Goal: Task Accomplishment & Management: Use online tool/utility

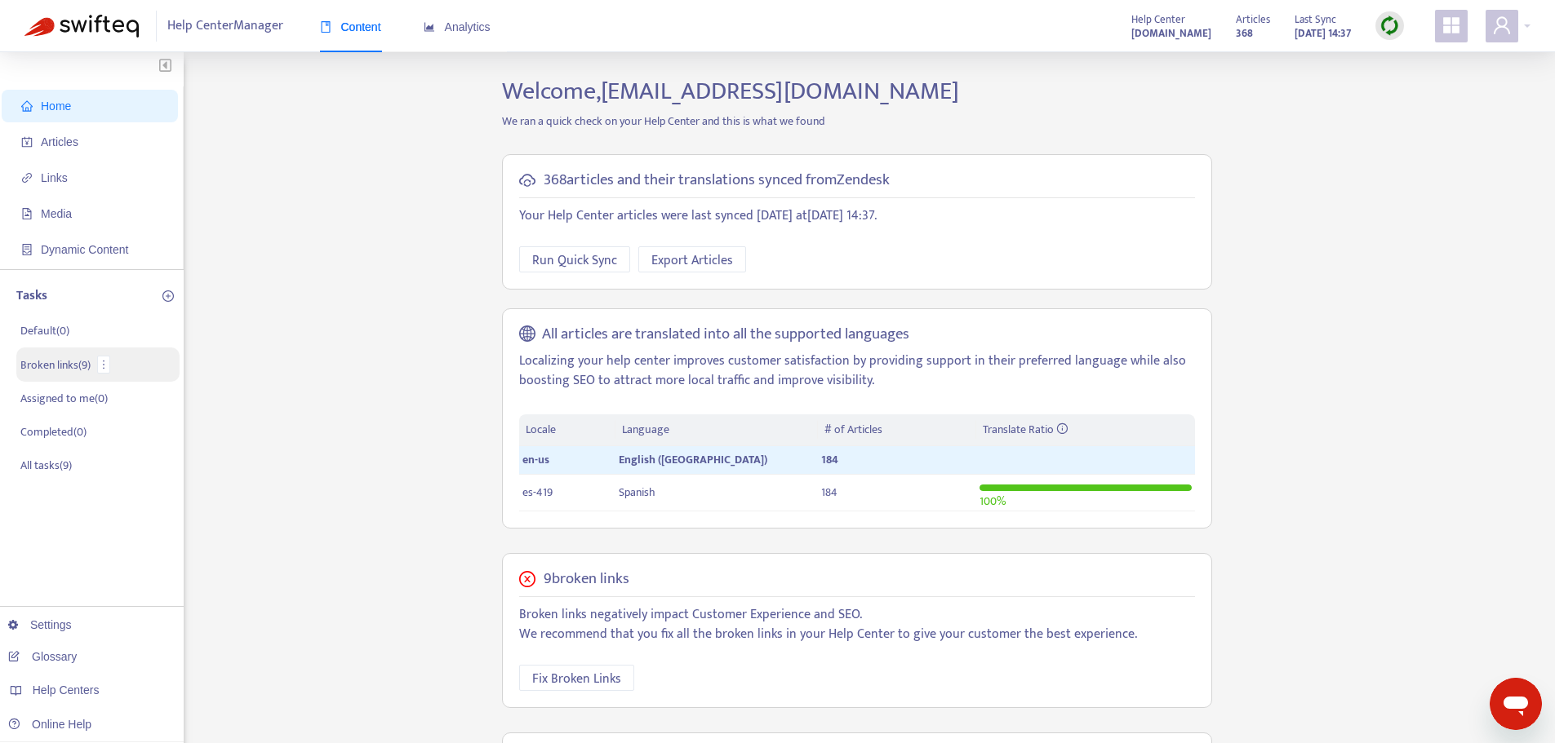
click at [47, 372] on p "Broken links ( 9 )" at bounding box center [55, 365] width 70 height 17
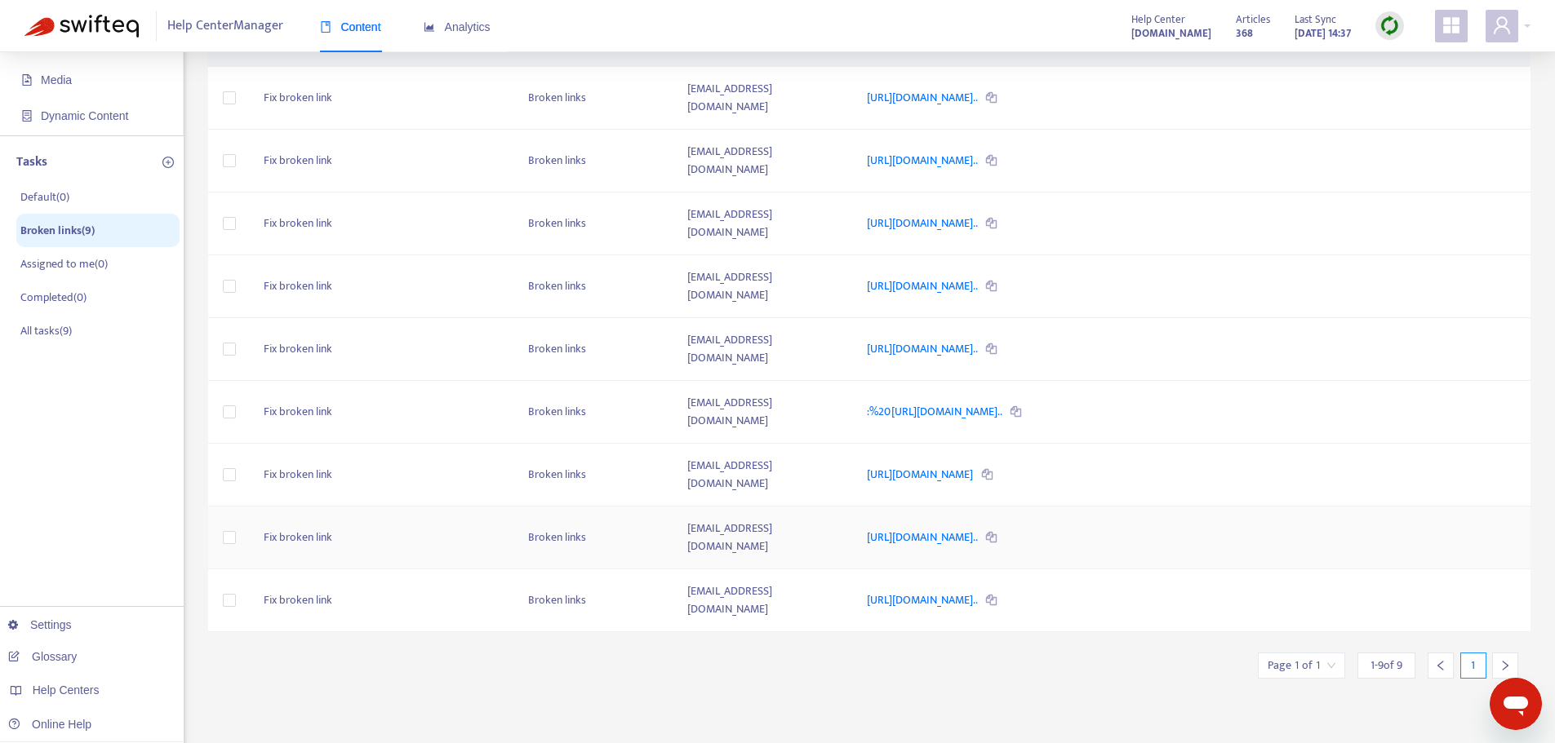
scroll to position [288, 0]
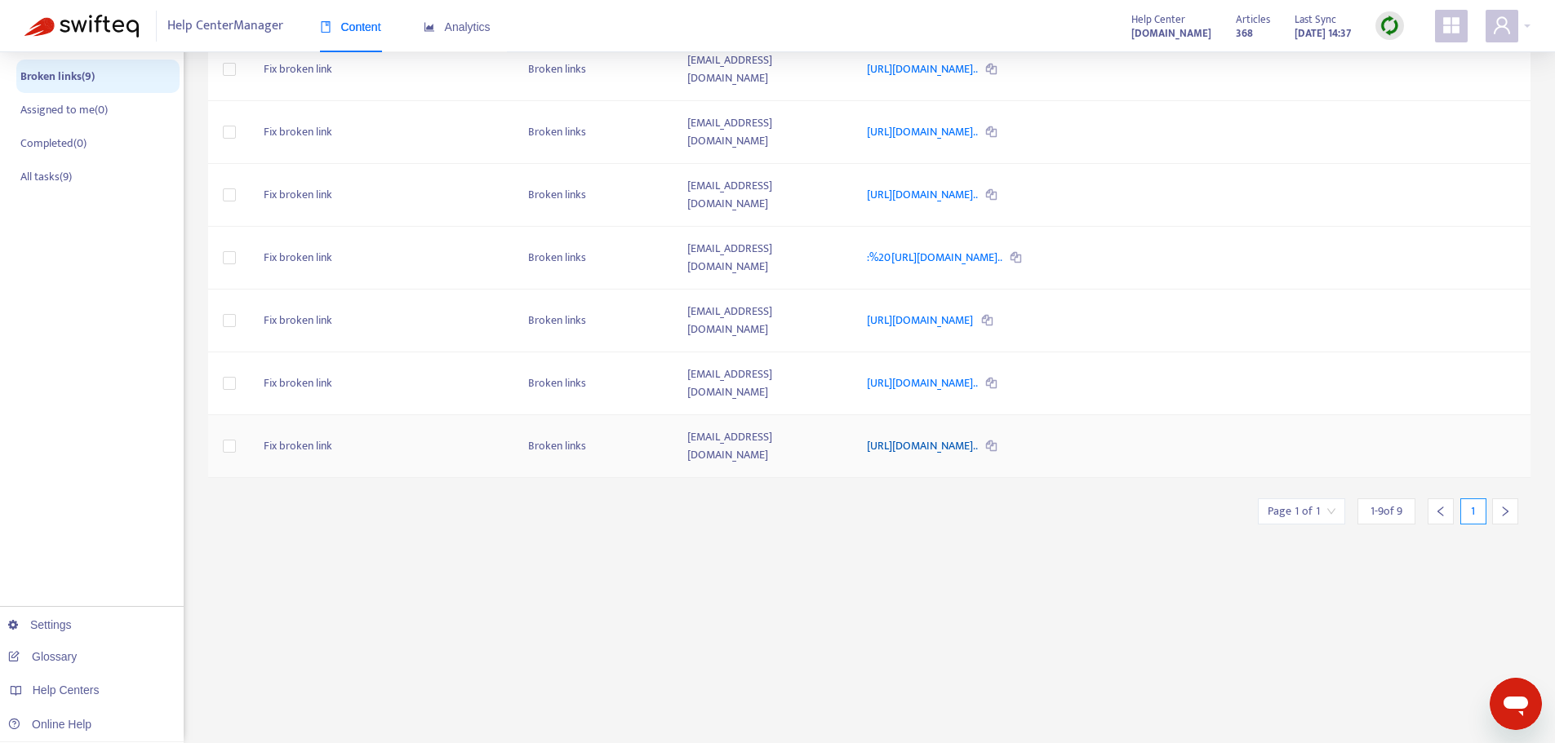
click at [940, 437] on link "https://helpcenter.plexusworldwide.com/hc/es/articles/6673194519..." at bounding box center [923, 446] width 113 height 19
click at [979, 374] on link "https://helpcenter.plexusworldwide.com.au/hc/en-au/articles/4187..." at bounding box center [923, 383] width 113 height 19
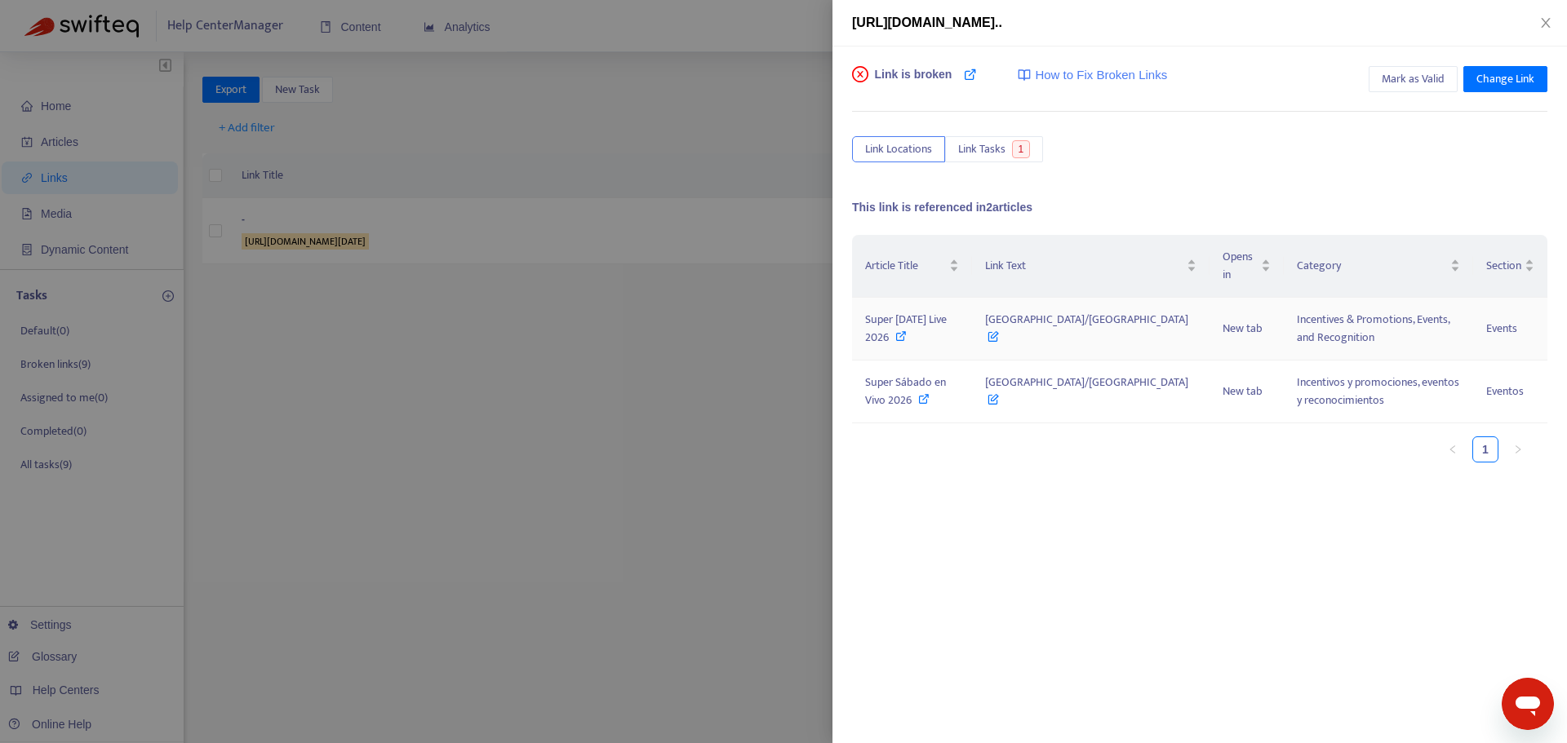
click at [926, 315] on span "Super Saturday Live 2026" at bounding box center [906, 328] width 82 height 37
click at [1408, 93] on div "Mark as Valid Change Link" at bounding box center [1458, 82] width 180 height 33
click at [1408, 87] on span "Mark as Valid" at bounding box center [1413, 79] width 63 height 18
click at [1547, 24] on icon "close" at bounding box center [1545, 23] width 9 height 10
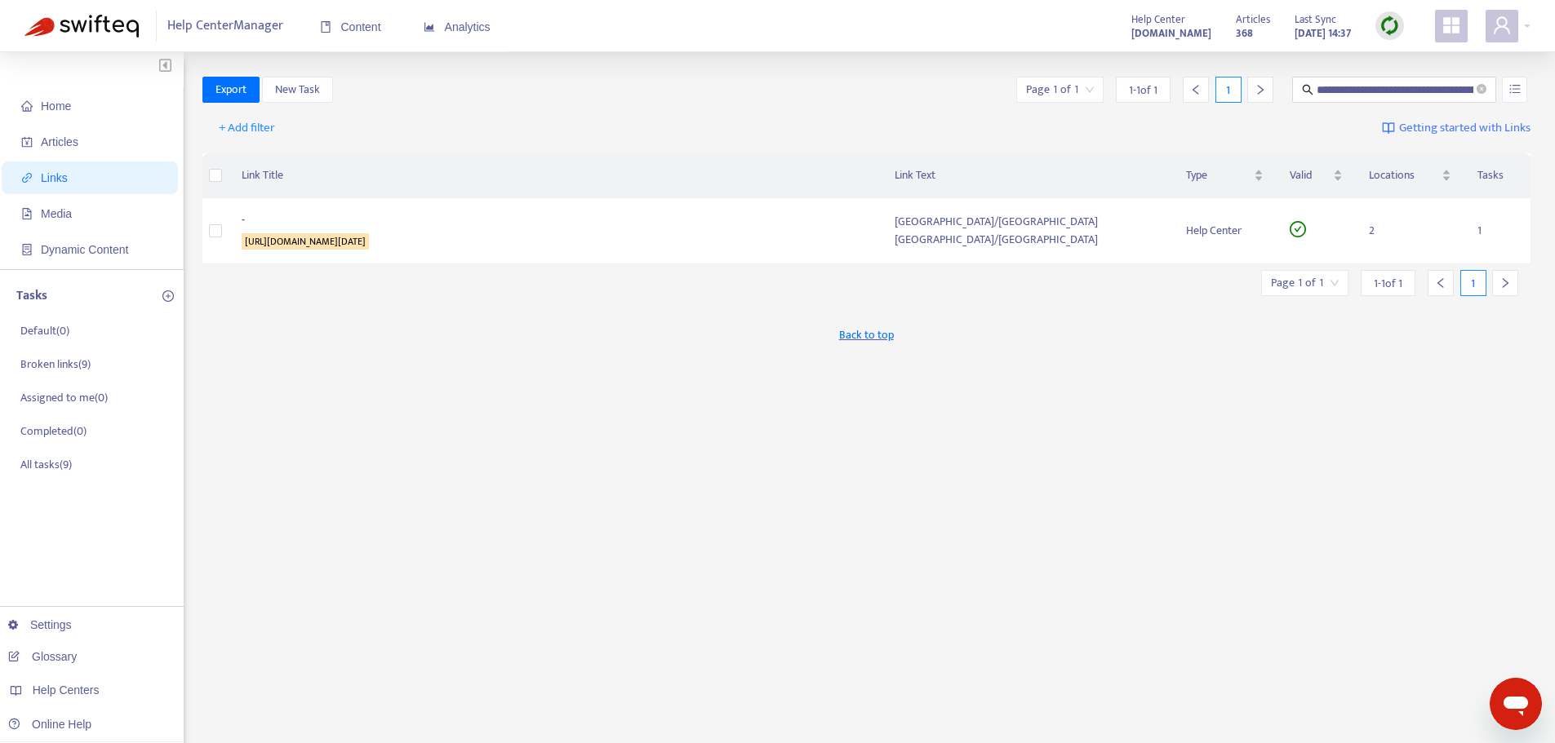
click at [1387, 19] on img at bounding box center [1389, 26] width 20 height 20
click at [1401, 51] on link "Quick Sync" at bounding box center [1422, 59] width 69 height 19
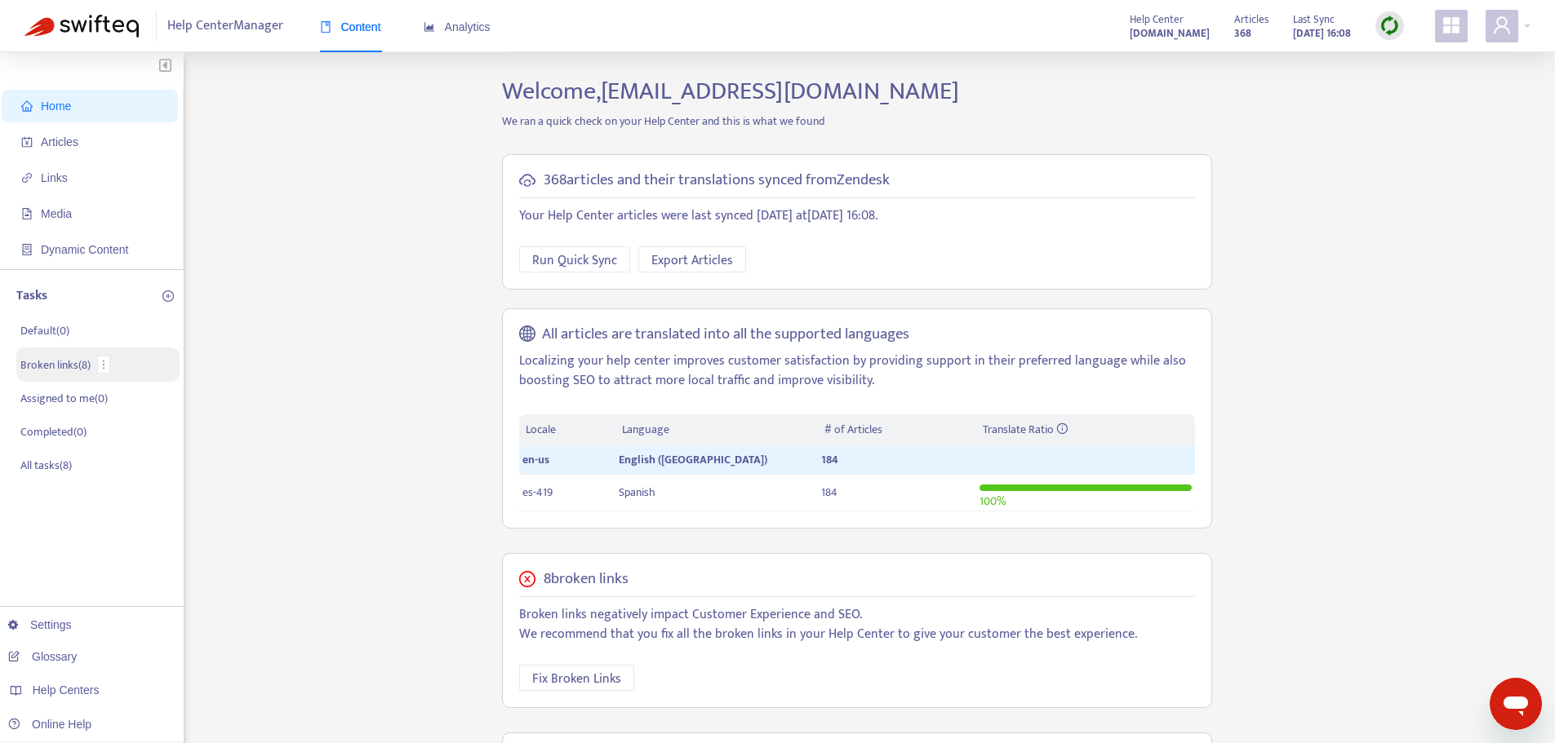
click at [70, 359] on p "Broken links ( 8 )" at bounding box center [55, 365] width 70 height 17
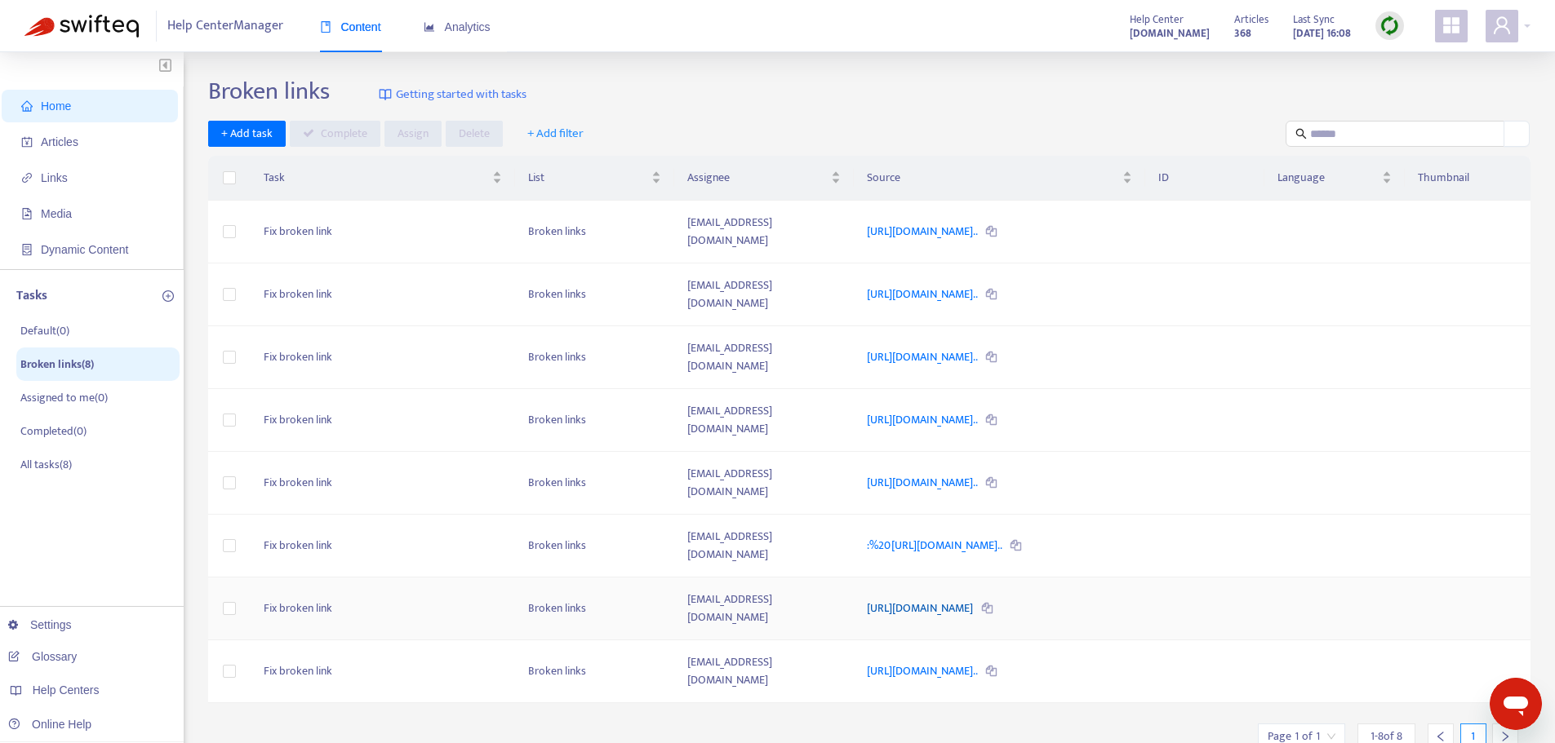
click at [975, 599] on link "https://plexusworldwide.app/public/share/x1FDa" at bounding box center [921, 608] width 109 height 19
click at [978, 536] on link ":%20https://helpcenter.plexusworldwide.com/hc/en-us/articles/414..." at bounding box center [935, 545] width 137 height 19
click at [909, 473] on link "https://helpcenter.plexusworldwide.com.au/hc/en-au/articles/4146..." at bounding box center [923, 482] width 113 height 19
click at [928, 473] on link "https://helpcenter.plexusworldwide.com.au/hc/en-au/articles/4146..." at bounding box center [923, 482] width 113 height 19
click at [1386, 24] on img at bounding box center [1389, 26] width 20 height 20
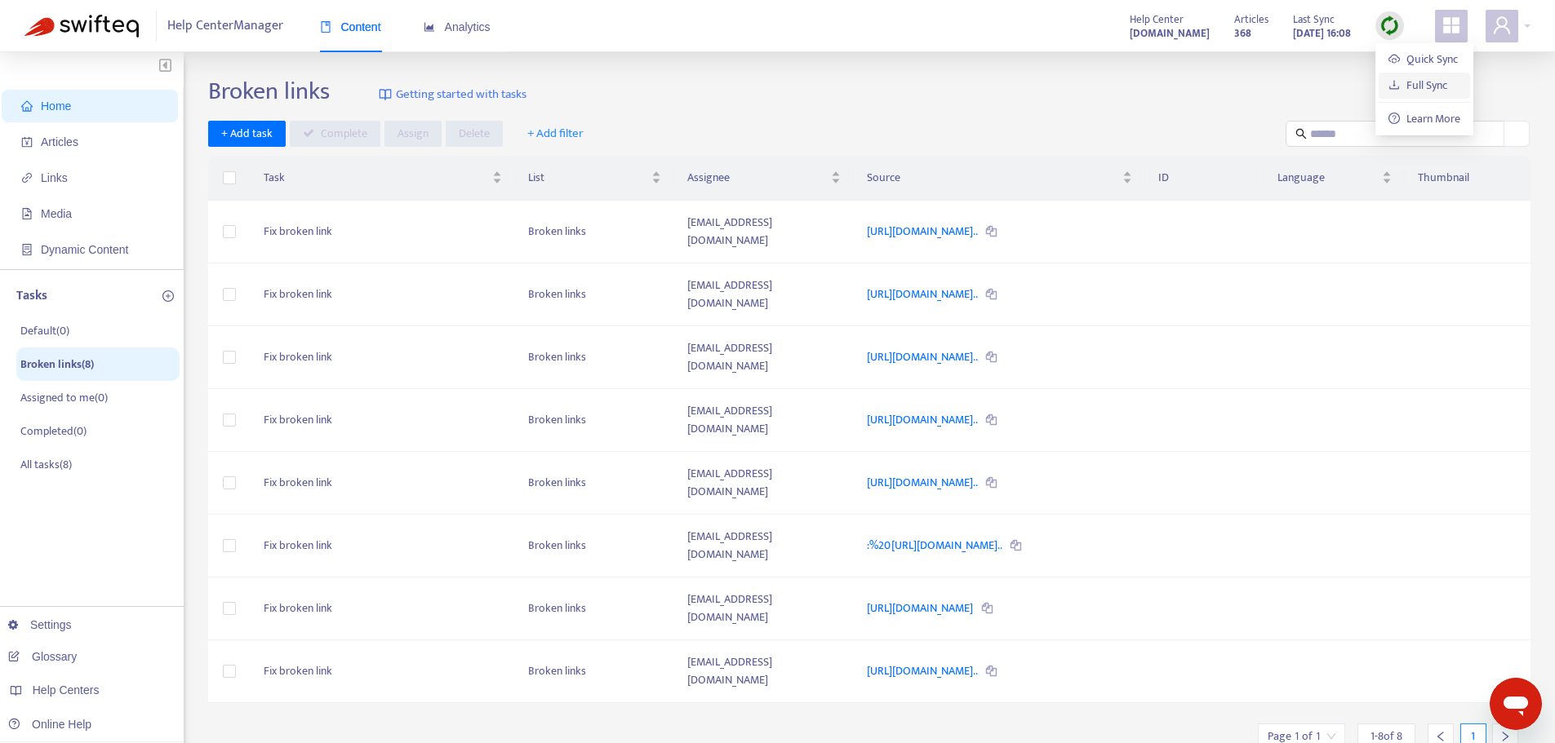
click at [1419, 79] on link "Full Sync" at bounding box center [1417, 85] width 59 height 19
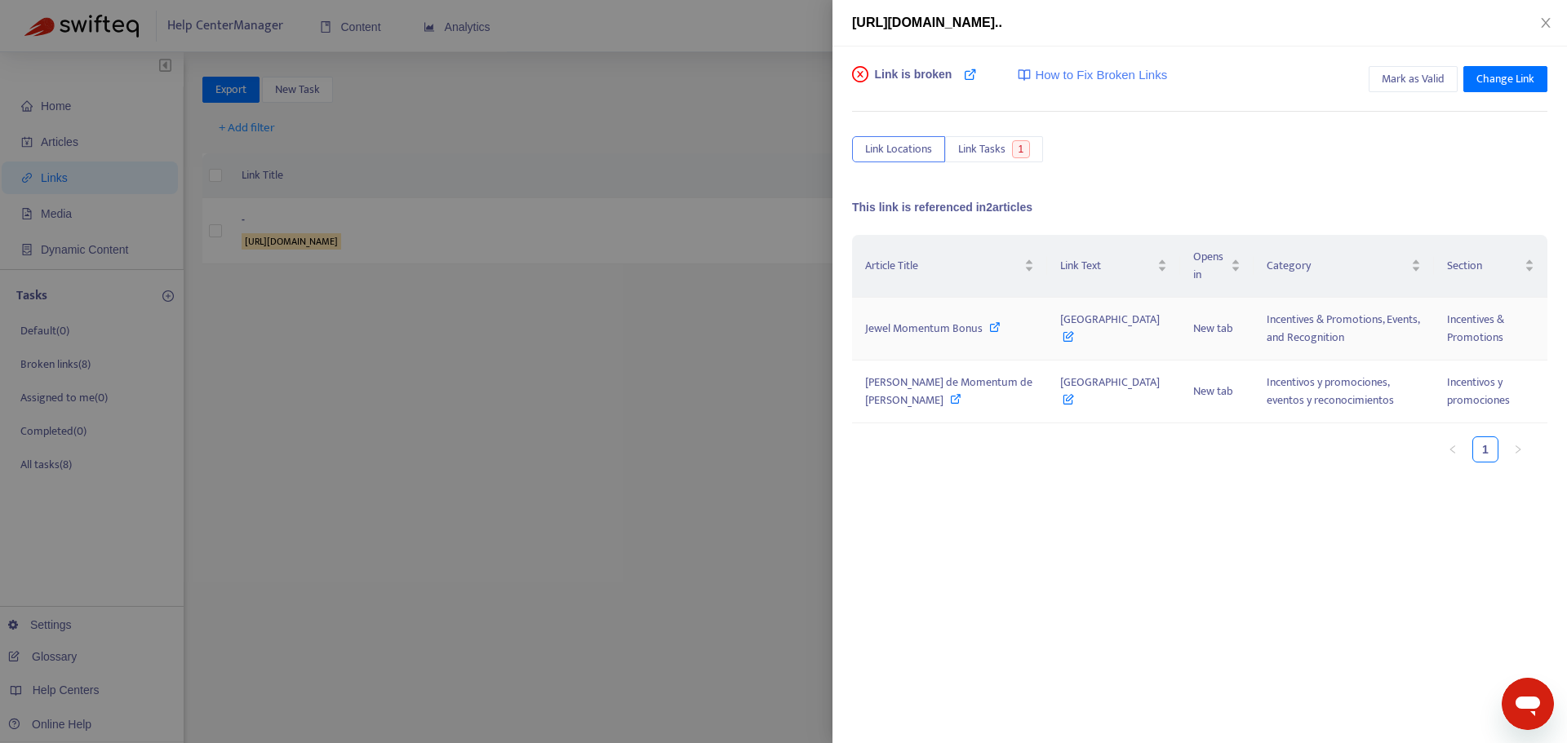
click at [902, 326] on span "Jewel Momentum Bonus" at bounding box center [924, 328] width 118 height 19
drag, startPoint x: 1421, startPoint y: 72, endPoint x: 1241, endPoint y: 93, distance: 180.8
click at [1408, 79] on span "Mark as Valid" at bounding box center [1413, 79] width 63 height 18
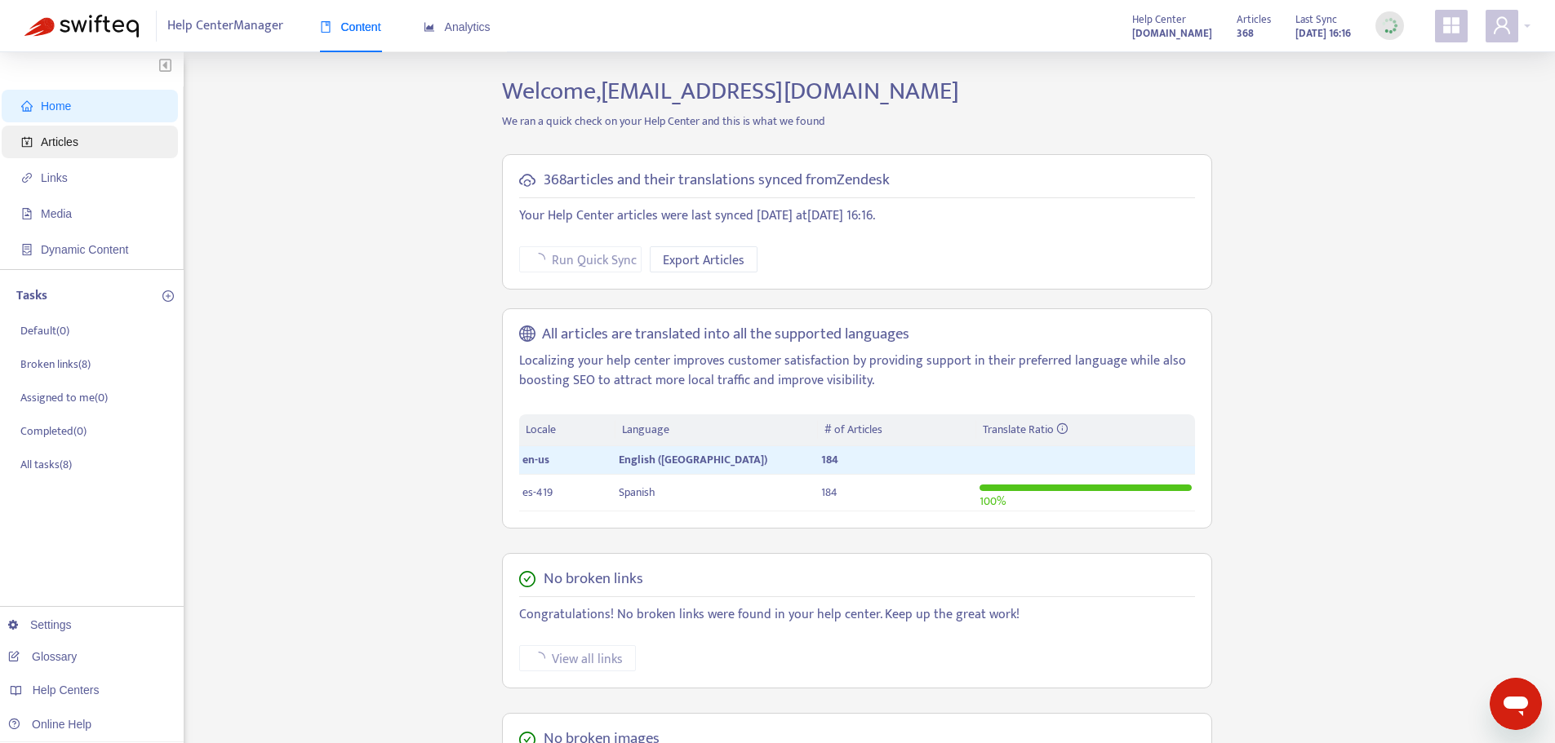
click at [38, 150] on span "Articles" at bounding box center [93, 142] width 144 height 33
click at [54, 140] on span "Articles" at bounding box center [60, 141] width 38 height 13
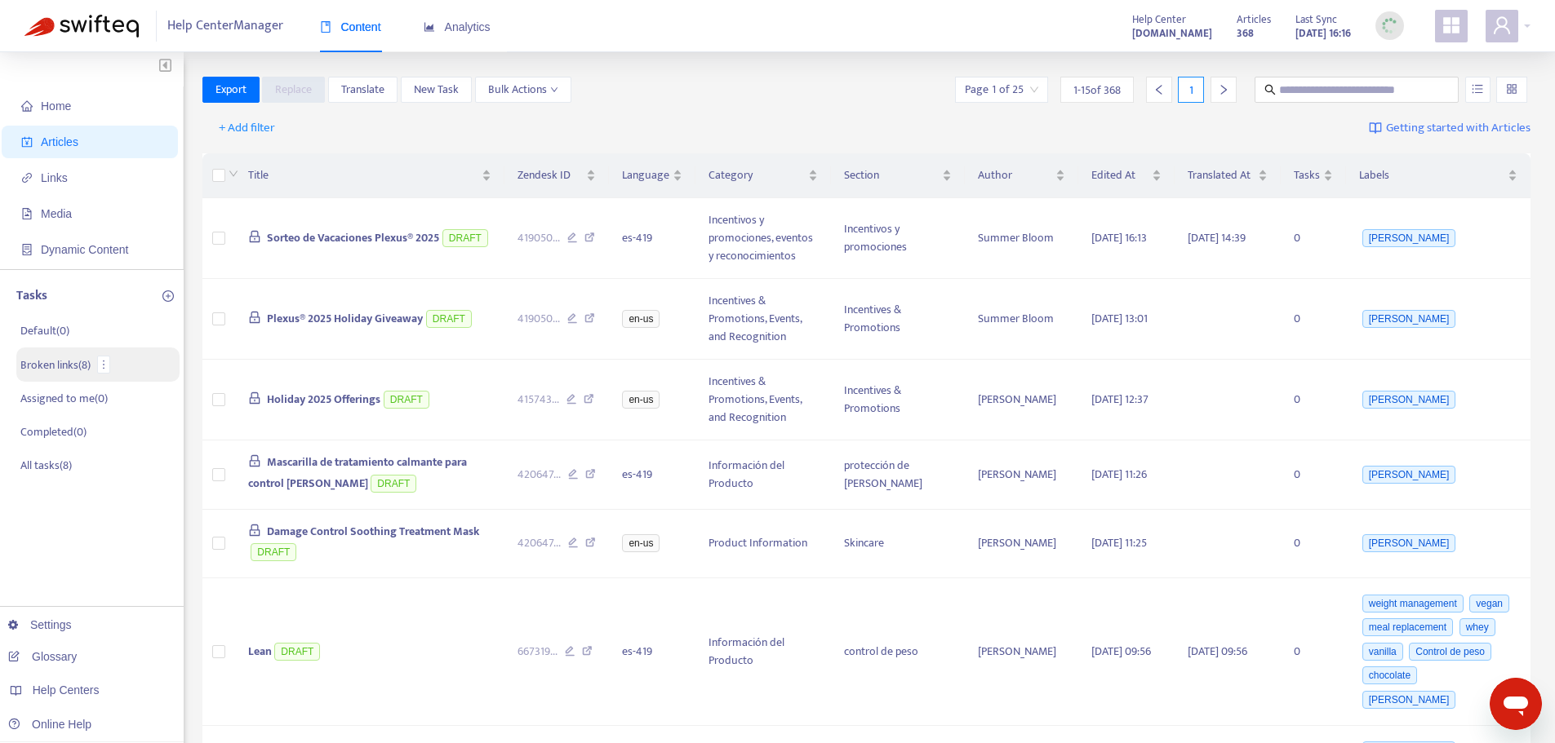
click at [50, 353] on li "Broken links ( 8 )" at bounding box center [97, 365] width 163 height 34
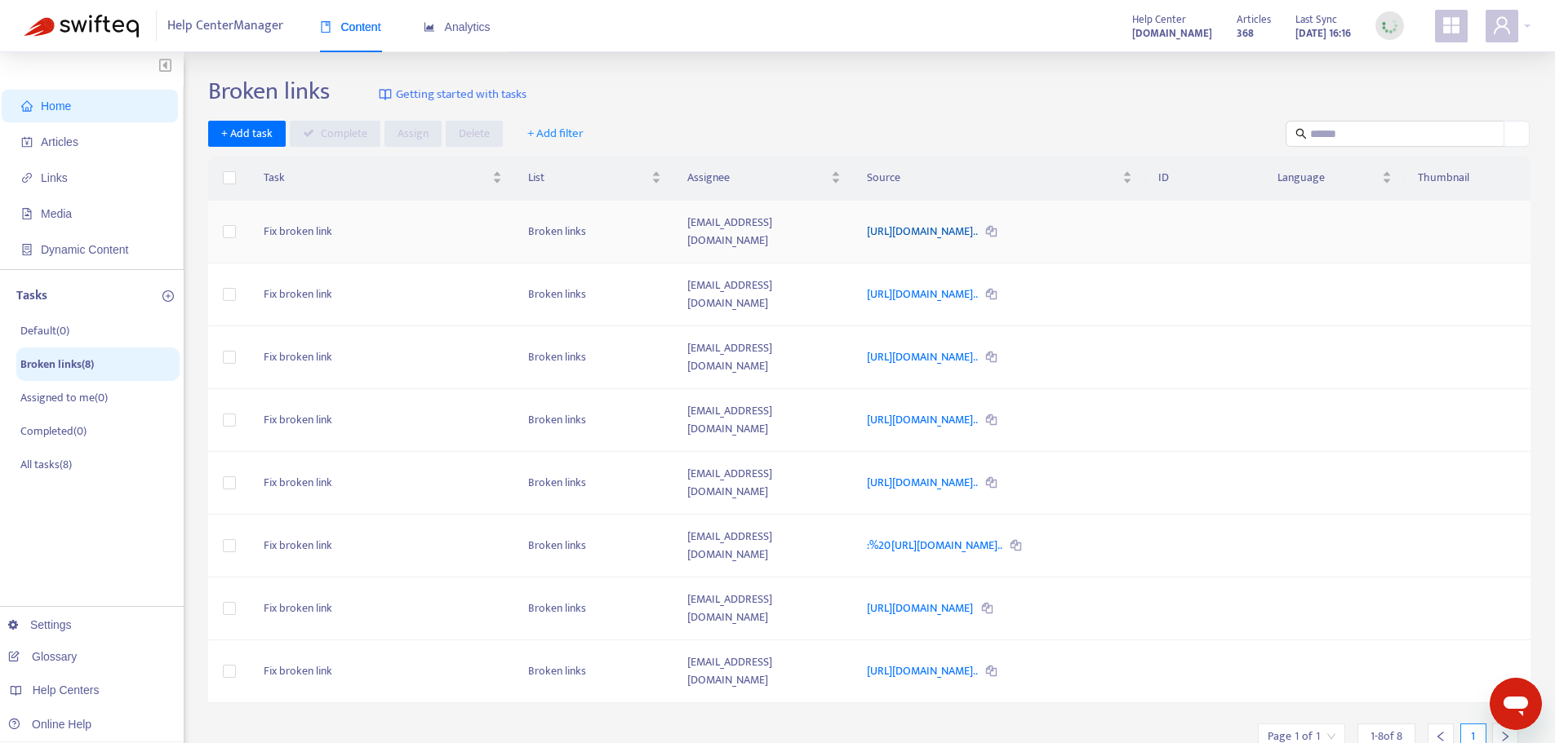
click at [919, 222] on link "[URL][DOMAIN_NAME].." at bounding box center [923, 231] width 113 height 19
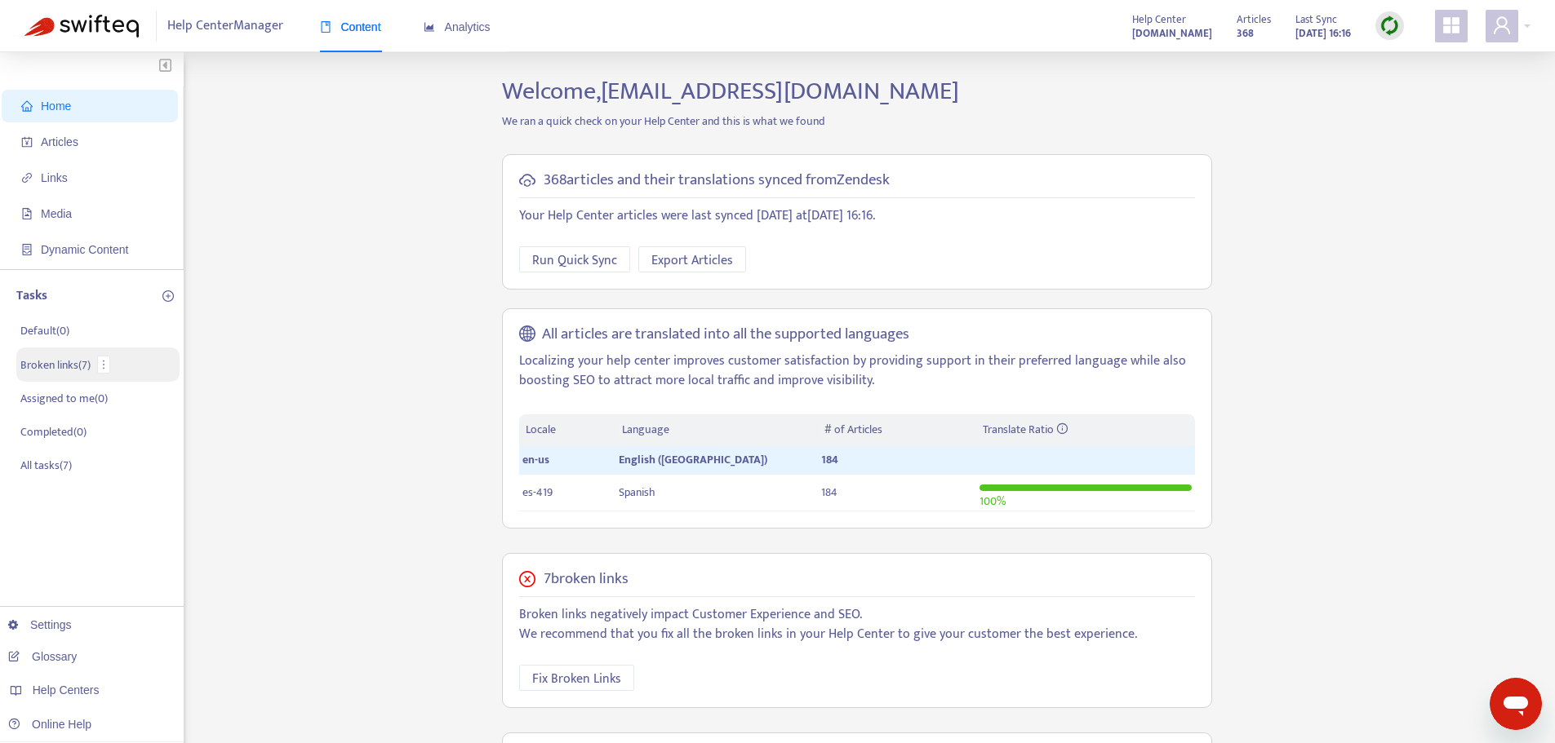
click at [52, 357] on p "Broken links ( 7 )" at bounding box center [55, 365] width 70 height 17
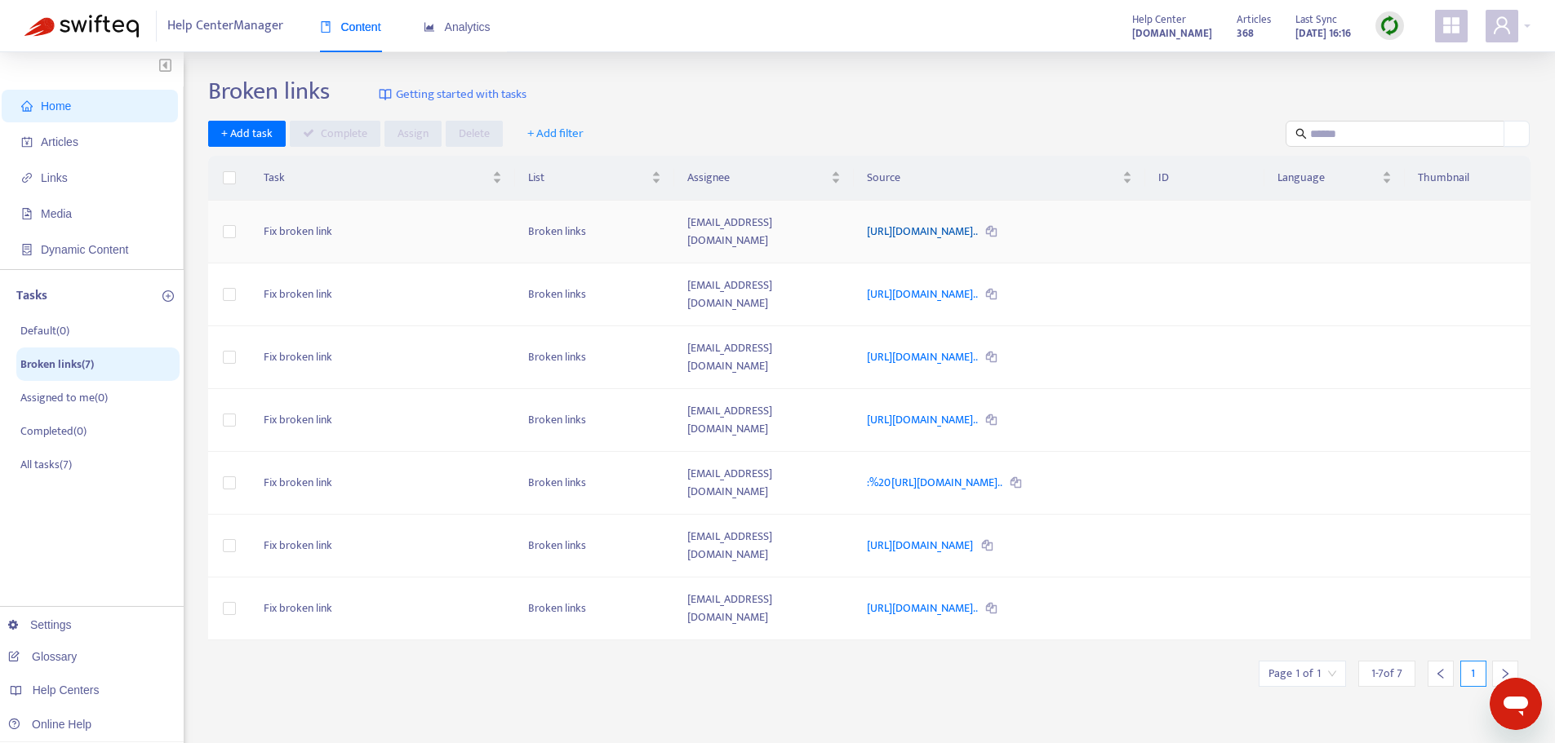
click at [979, 228] on link "https://static.plexusworldwide.com/image/upload/v1754062540/2025..." at bounding box center [923, 231] width 113 height 19
click at [867, 222] on link "[URL][DOMAIN_NAME].." at bounding box center [923, 231] width 113 height 19
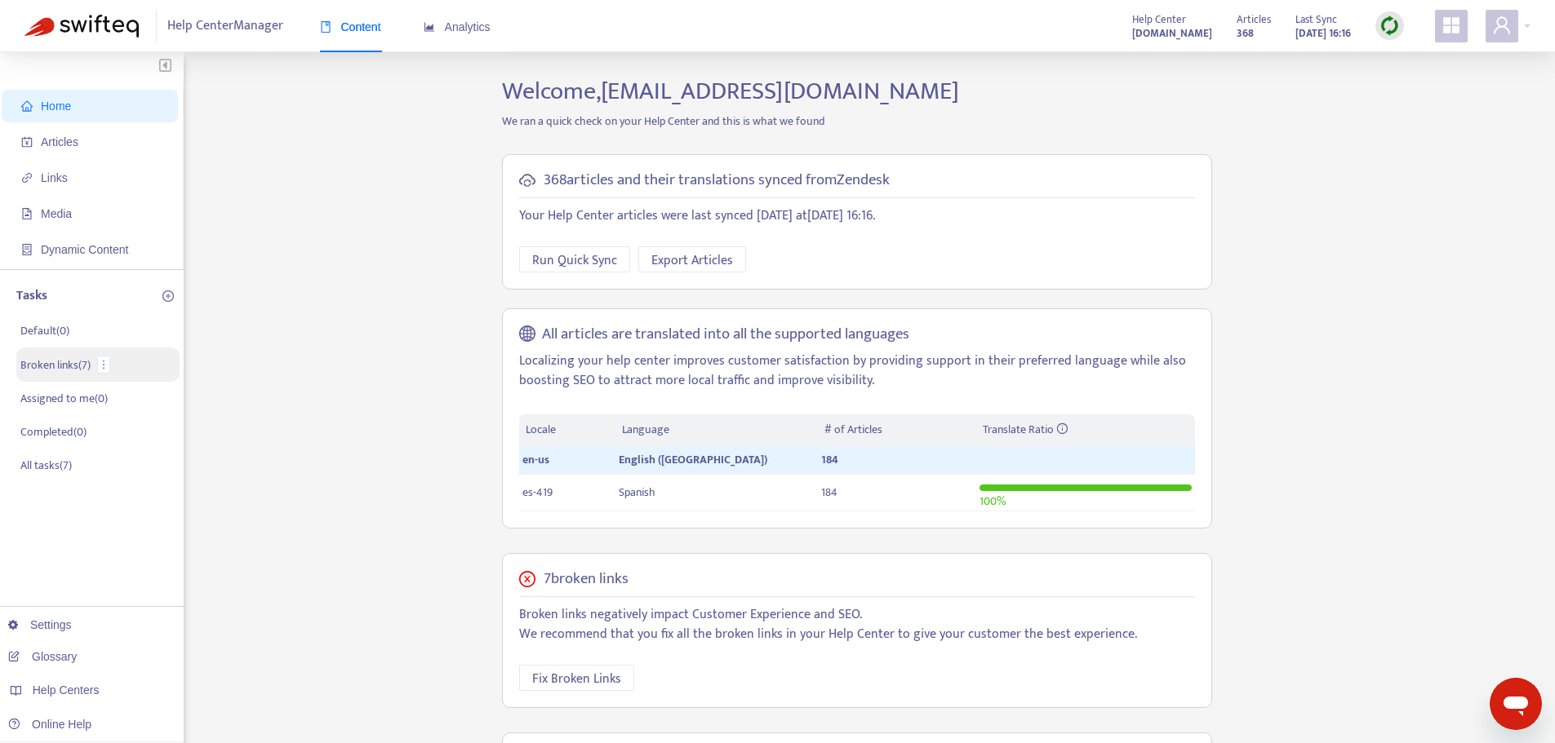
click at [82, 363] on p "Broken links ( 7 )" at bounding box center [55, 365] width 70 height 17
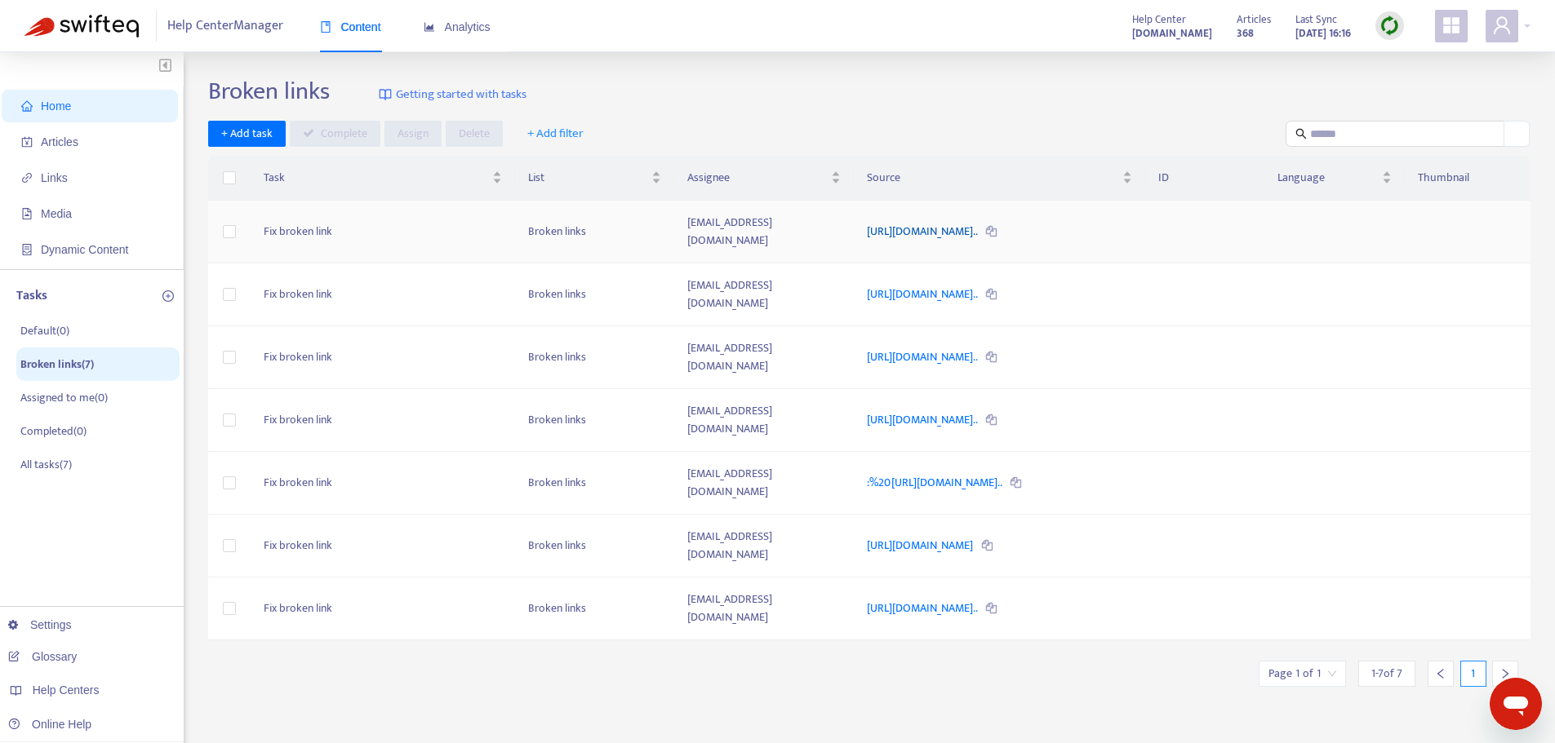
click at [921, 223] on link "https://static.plexusworldwide.com/image/upload/v1754062540/2025..." at bounding box center [923, 231] width 113 height 19
click at [979, 348] on link "https://helpcenter.plexusworldwide.com.au/hc/en-au/articles/4136..." at bounding box center [923, 357] width 113 height 19
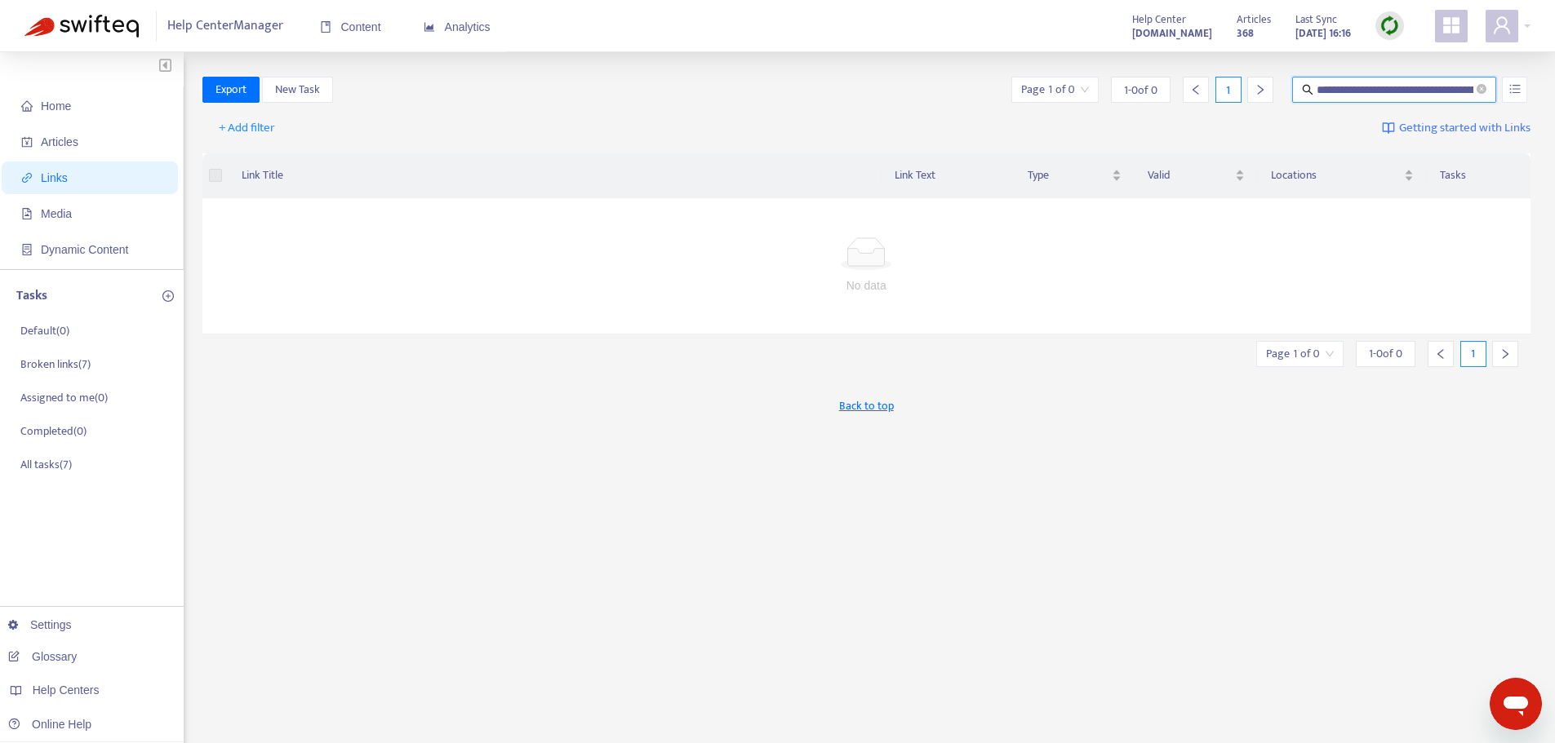
click at [1345, 92] on input "**********" at bounding box center [1394, 90] width 157 height 18
click at [64, 109] on span "Home" at bounding box center [56, 106] width 30 height 13
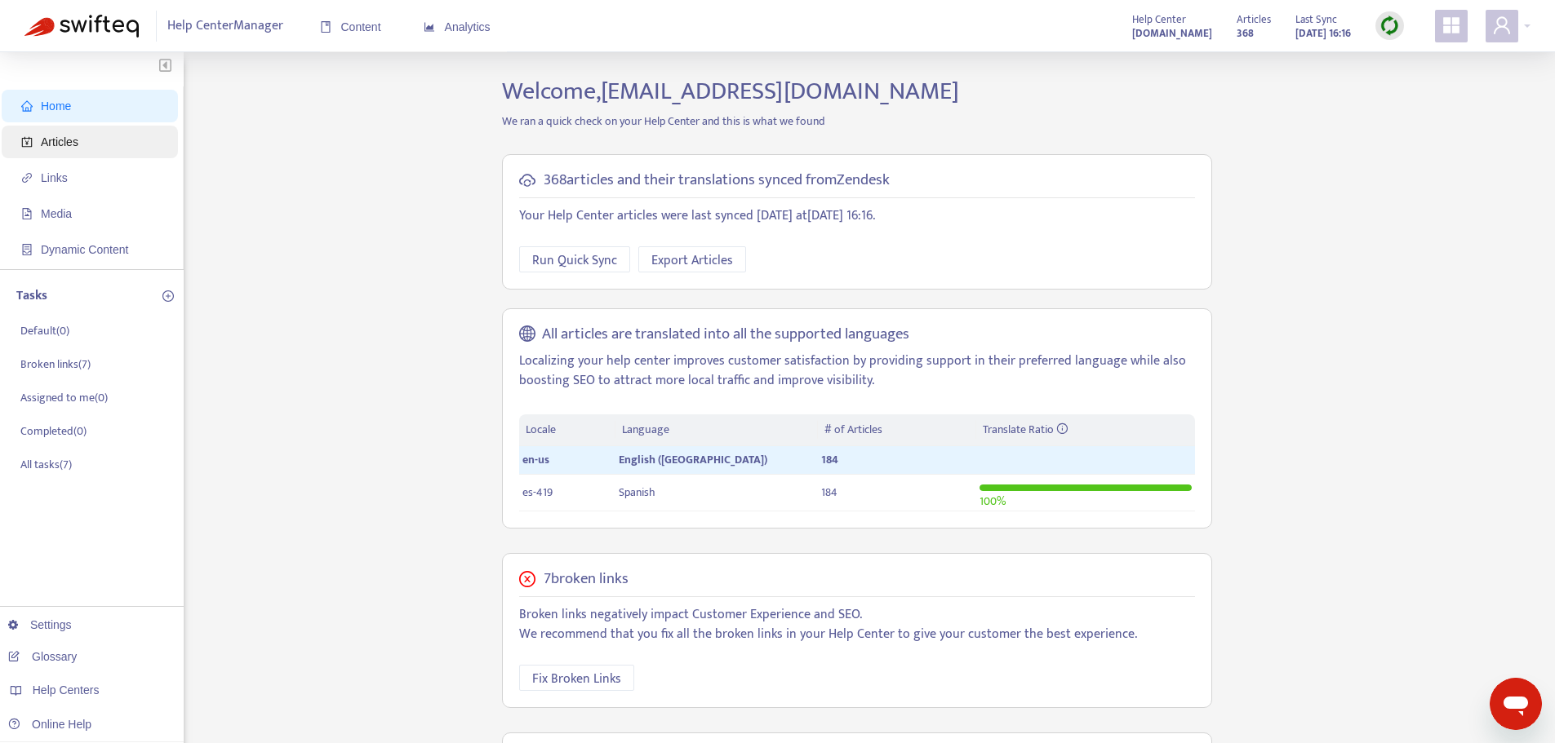
click at [51, 138] on span "Articles" at bounding box center [60, 141] width 38 height 13
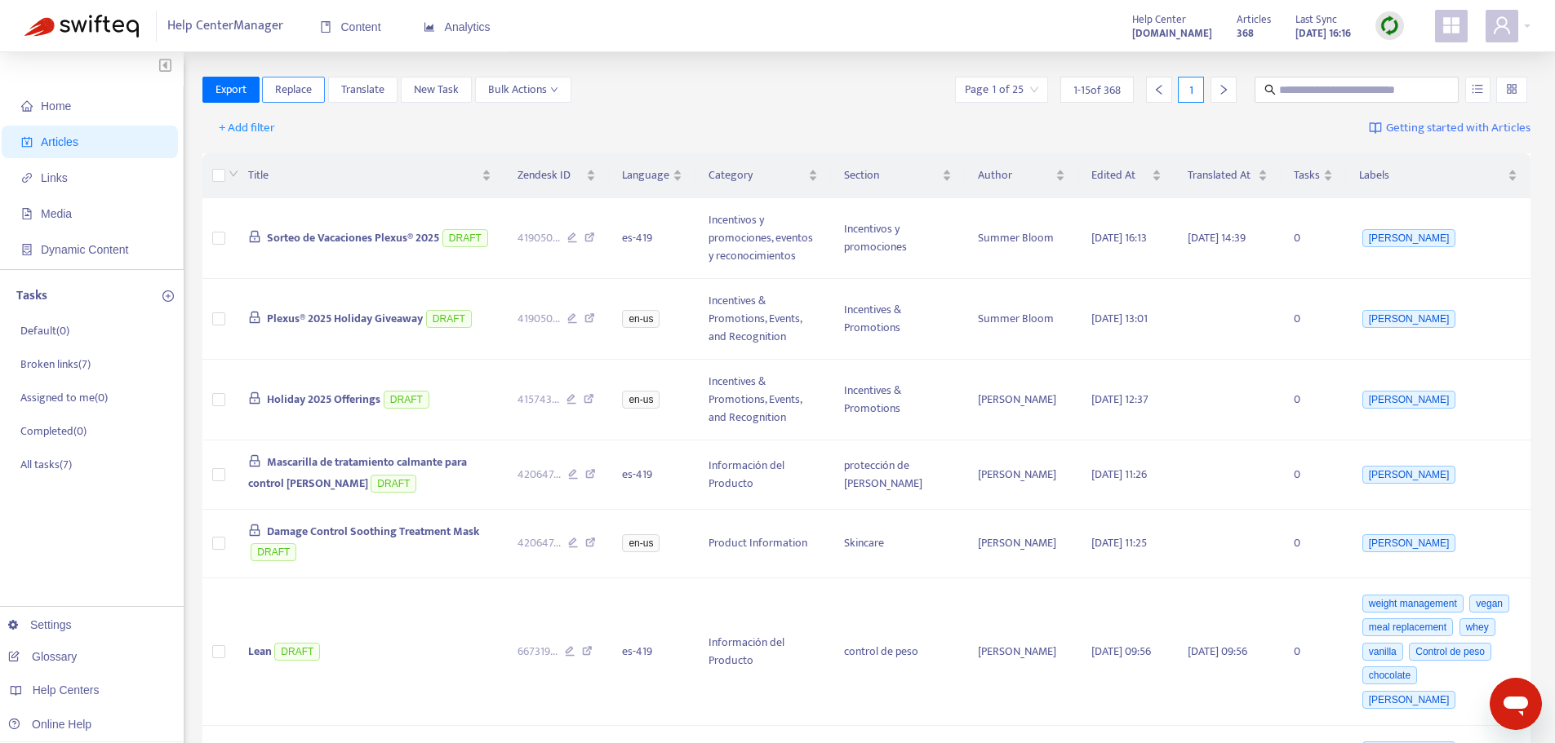
click at [301, 83] on span "Replace" at bounding box center [293, 90] width 37 height 18
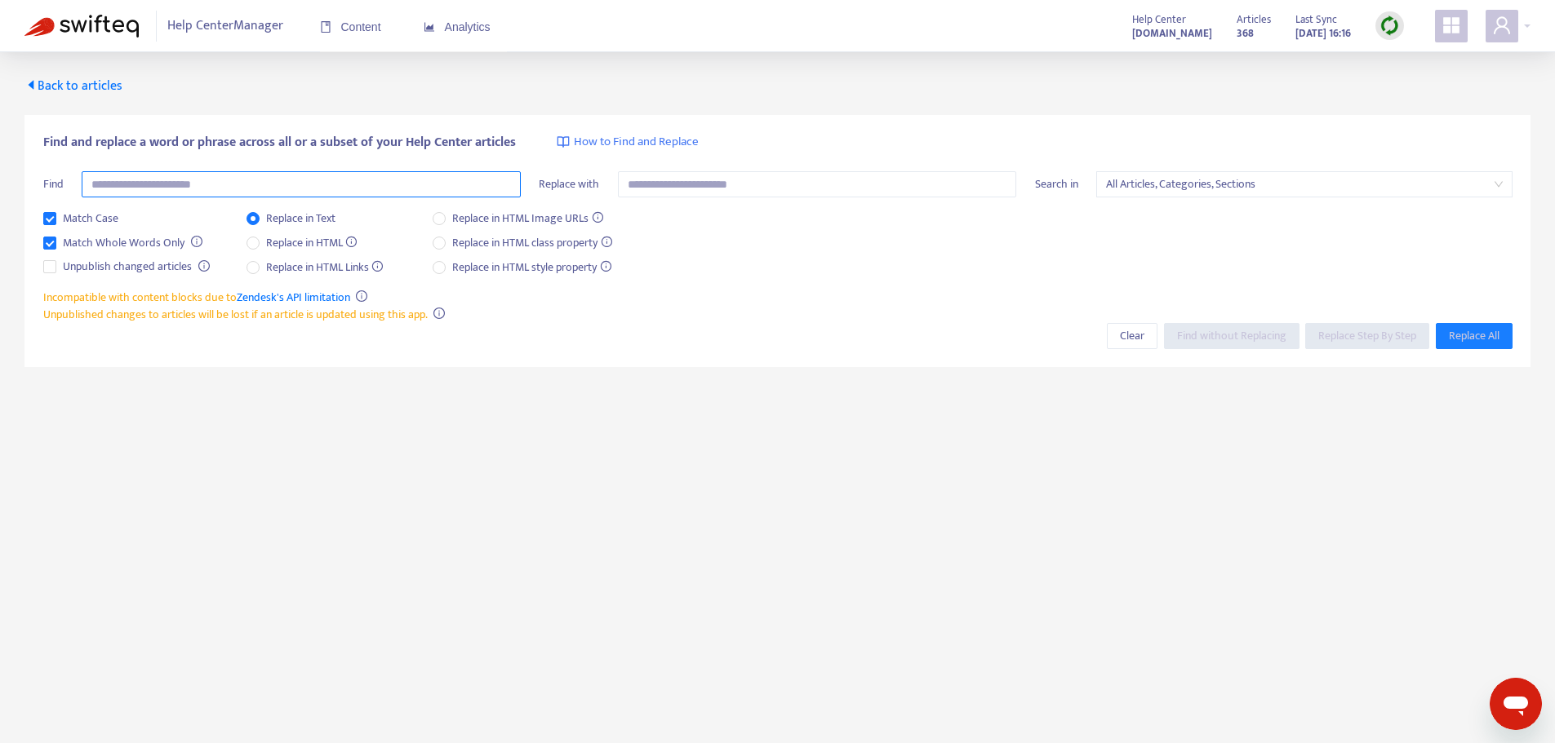
click at [325, 178] on input "text" at bounding box center [301, 184] width 439 height 26
paste input "**********"
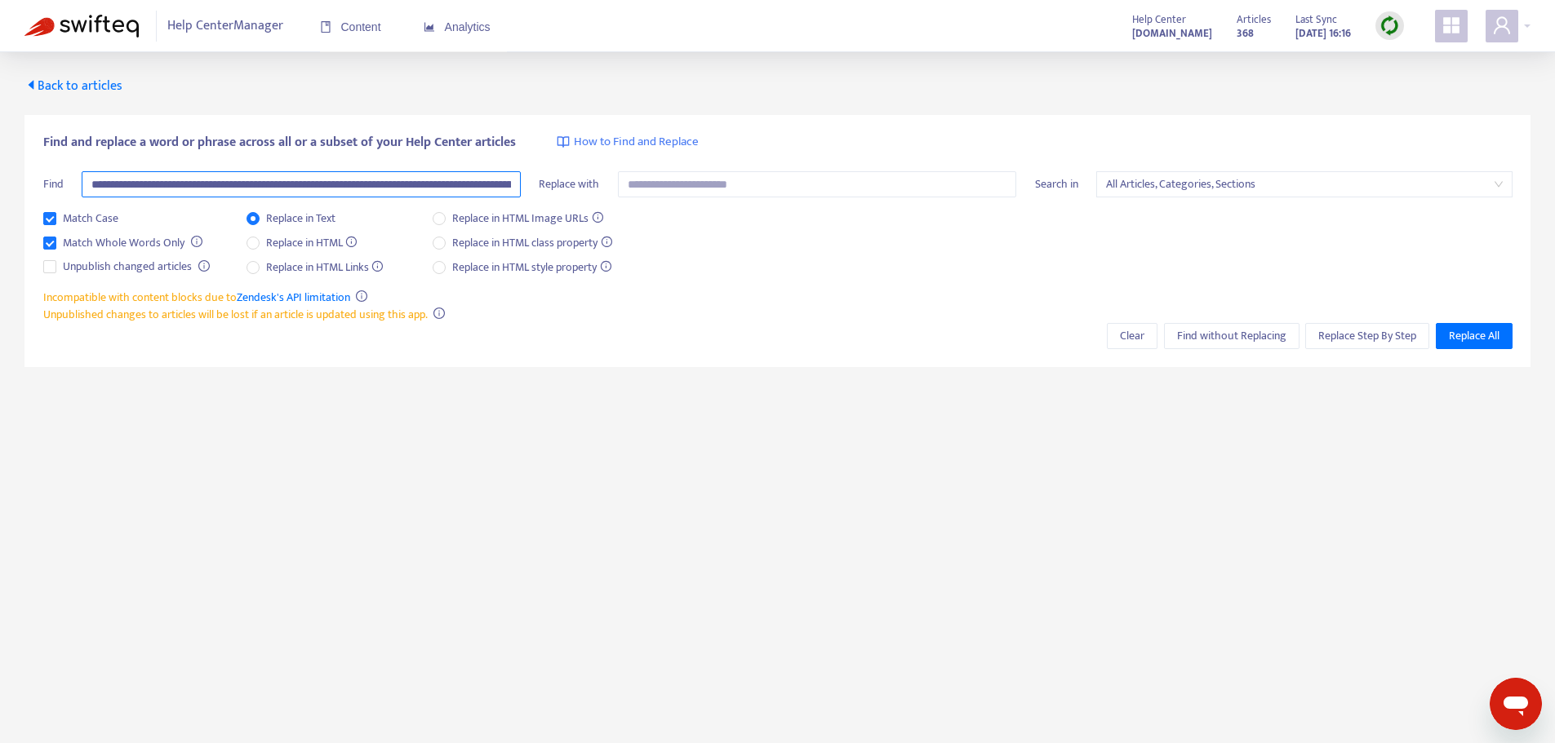
scroll to position [0, 156]
type input "**********"
click at [75, 218] on span "Match Case" at bounding box center [90, 219] width 69 height 18
click at [1266, 332] on span "Find without Replacing" at bounding box center [1231, 336] width 109 height 18
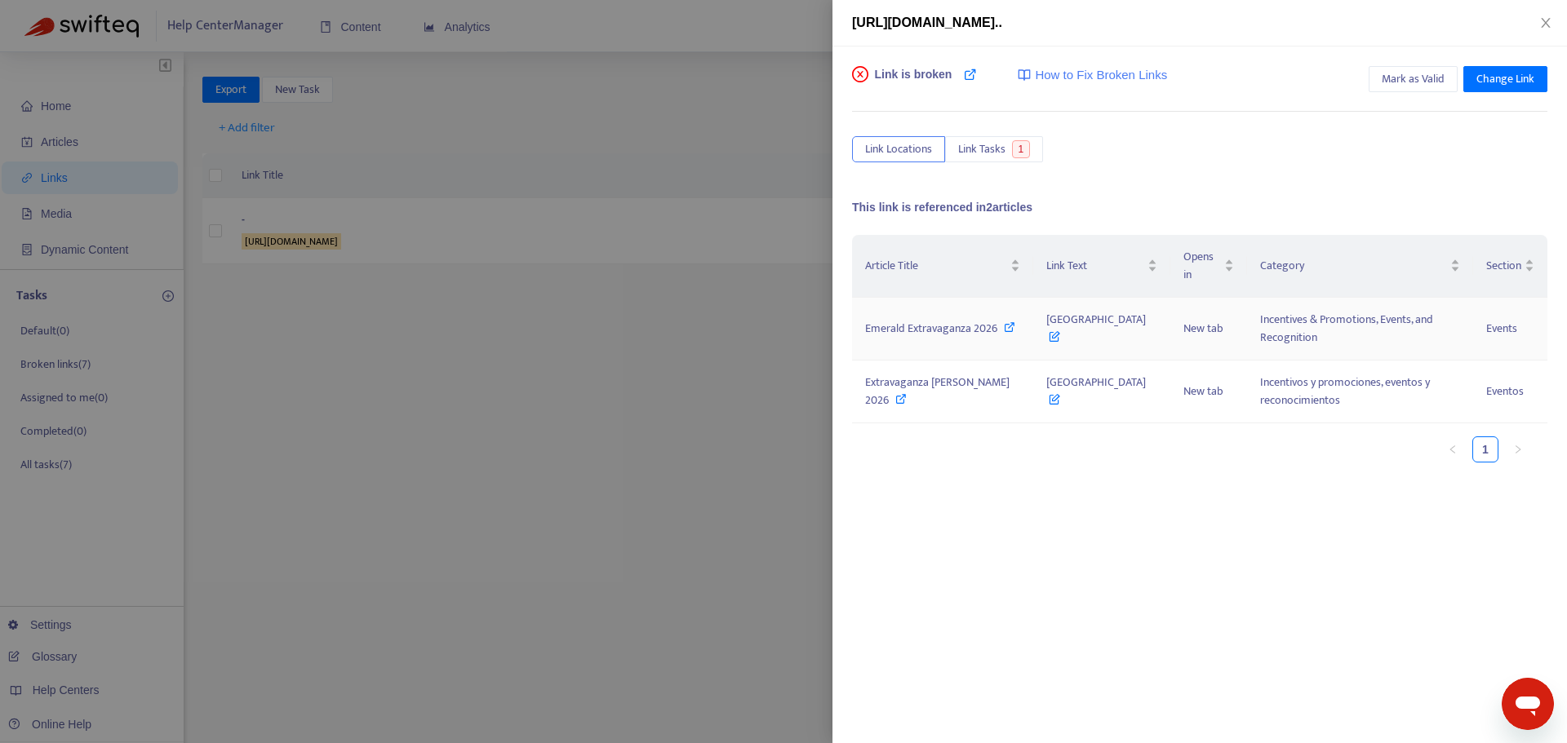
click at [968, 330] on span "Emerald Extravaganza 2026" at bounding box center [931, 328] width 132 height 19
click at [1404, 68] on button "Mark as Valid" at bounding box center [1412, 79] width 89 height 26
click at [1537, 14] on div "https://helpcenter.plexusworldwide.com.au/hc/en-au/articles/41363388381339-Emer…" at bounding box center [1199, 23] width 695 height 20
click at [1538, 19] on button "Close" at bounding box center [1545, 24] width 23 height 16
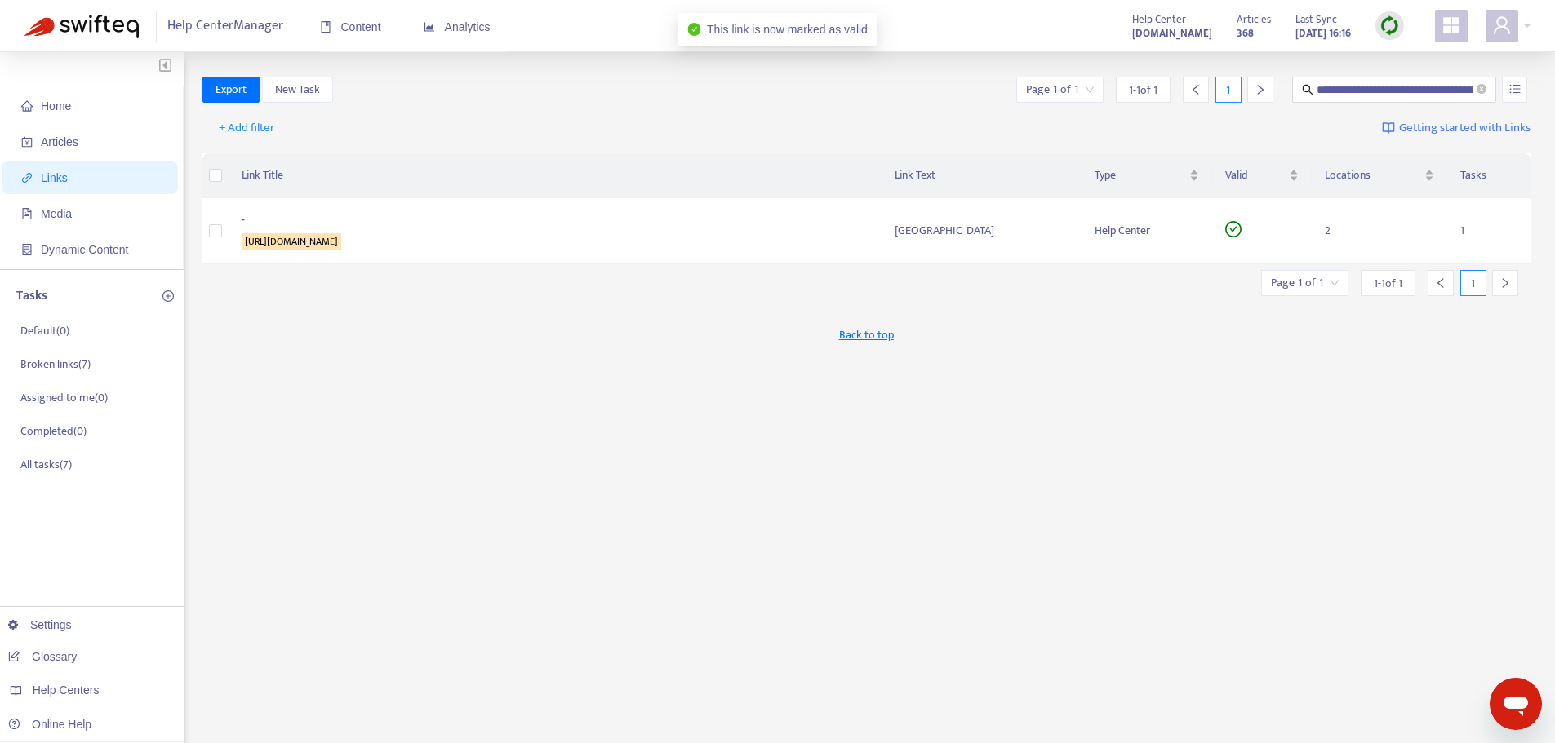
click at [1391, 24] on img at bounding box center [1389, 26] width 20 height 20
click at [1431, 65] on link "Quick Sync" at bounding box center [1422, 59] width 69 height 19
click at [61, 374] on p "Broken links ( 7 )" at bounding box center [55, 365] width 70 height 17
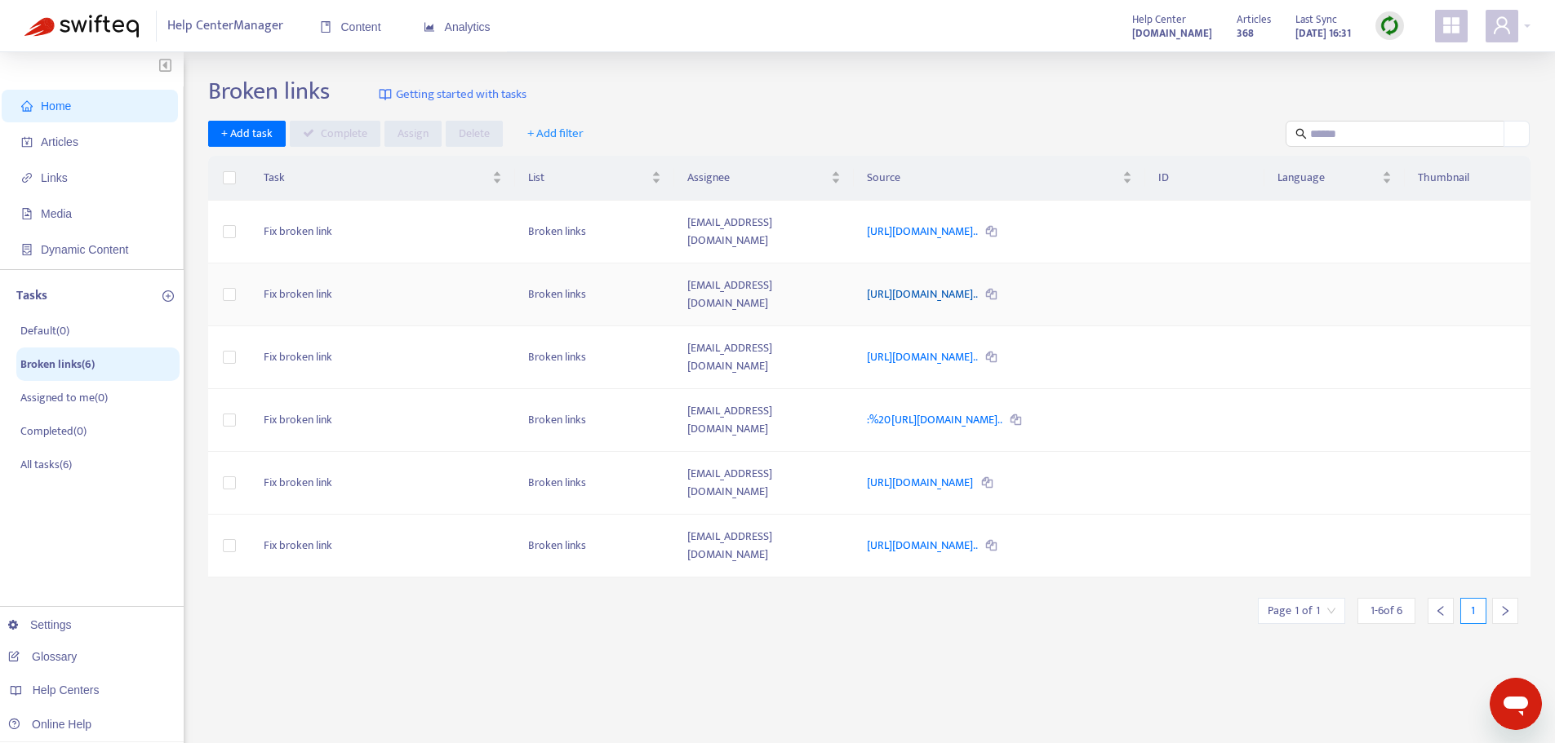
click at [979, 285] on link "https://helpcenter.plexusworldwide.com.au/hc/en-au/articles/4136..." at bounding box center [923, 294] width 113 height 19
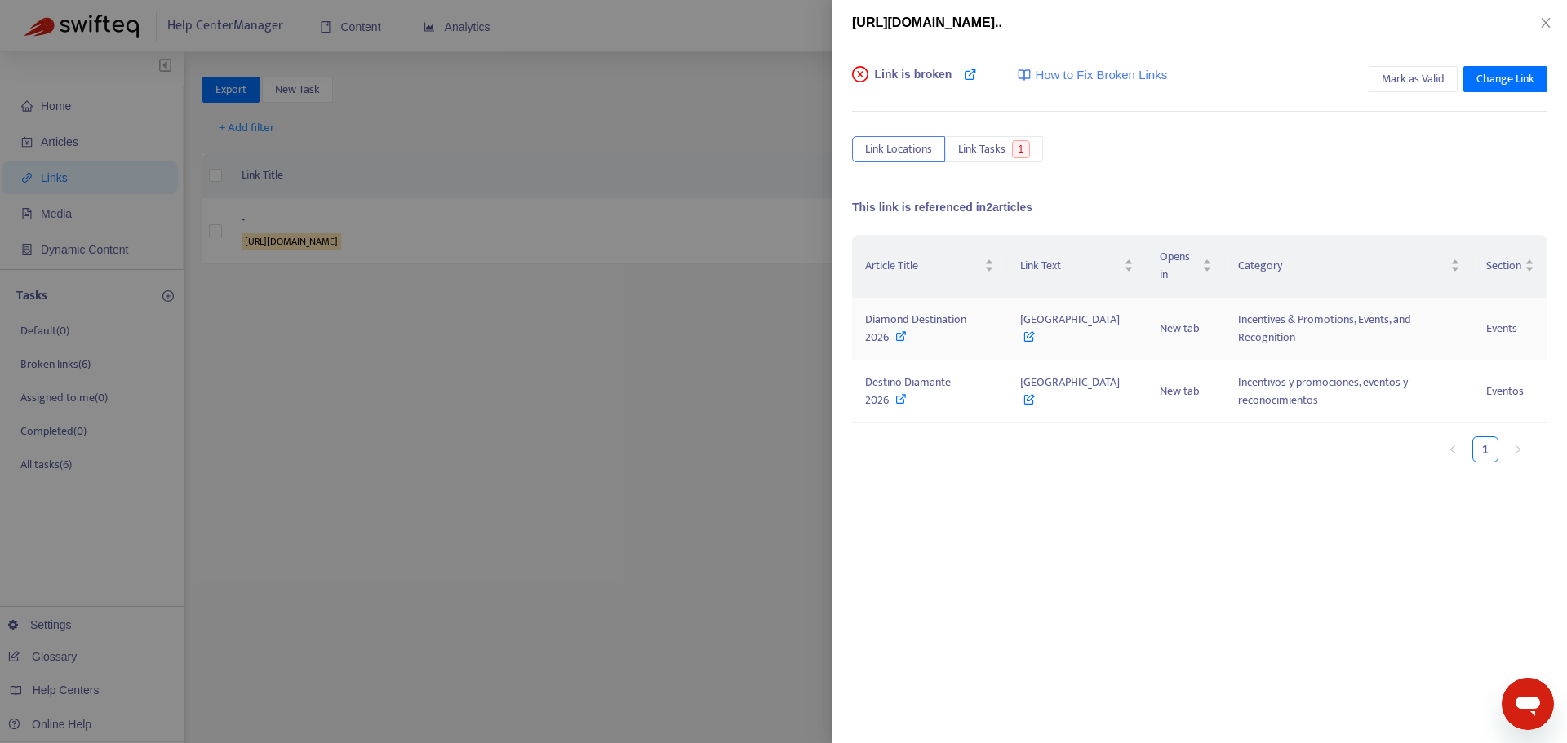
click at [966, 310] on span "Diamond Destination 2026" at bounding box center [915, 328] width 101 height 37
click at [1416, 76] on span "Mark as Valid" at bounding box center [1413, 79] width 63 height 18
click at [1541, 24] on icon "close" at bounding box center [1545, 22] width 13 height 13
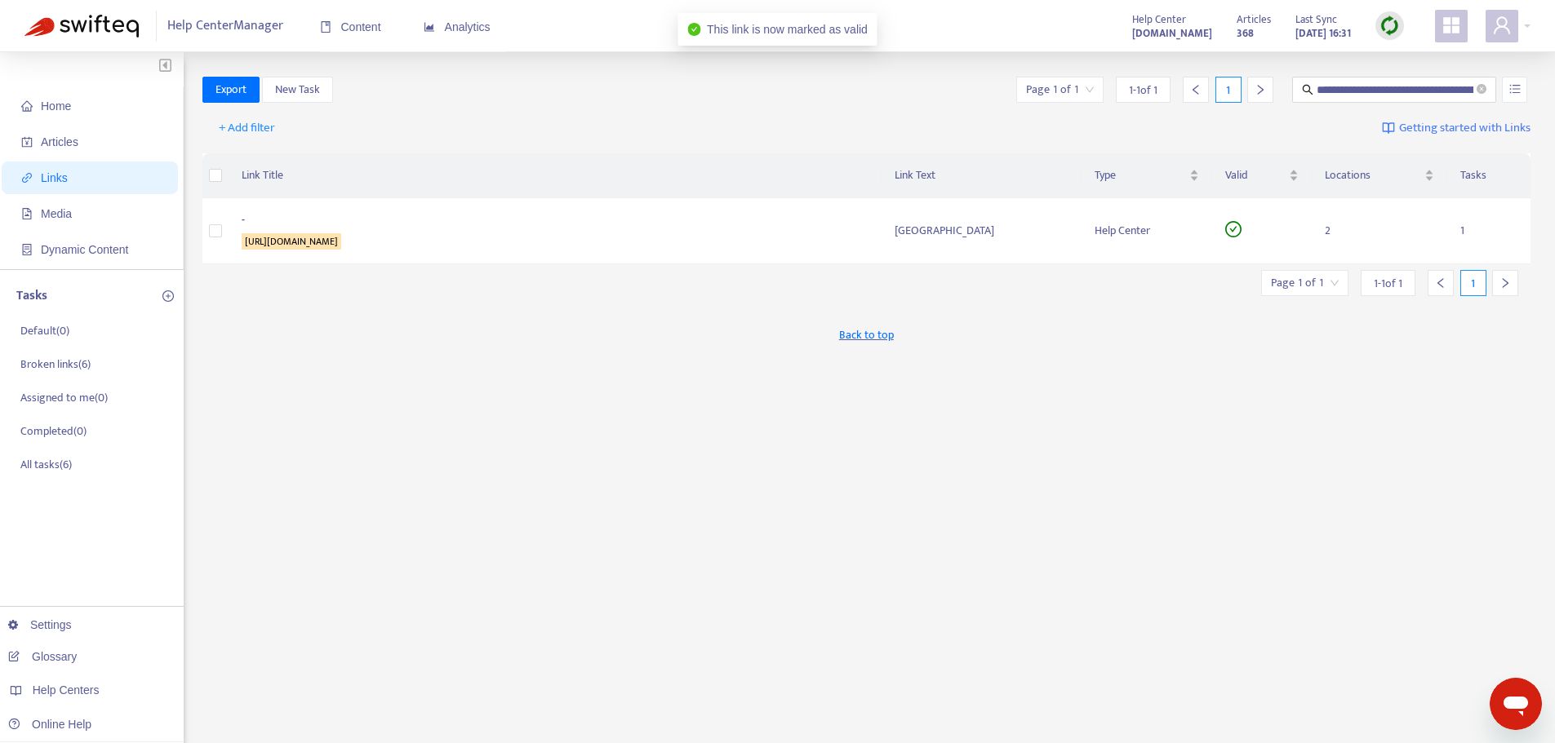
click at [1391, 33] on img at bounding box center [1389, 26] width 20 height 20
click at [1408, 81] on link "Full Sync" at bounding box center [1417, 85] width 59 height 19
